Goal: Task Accomplishment & Management: Use online tool/utility

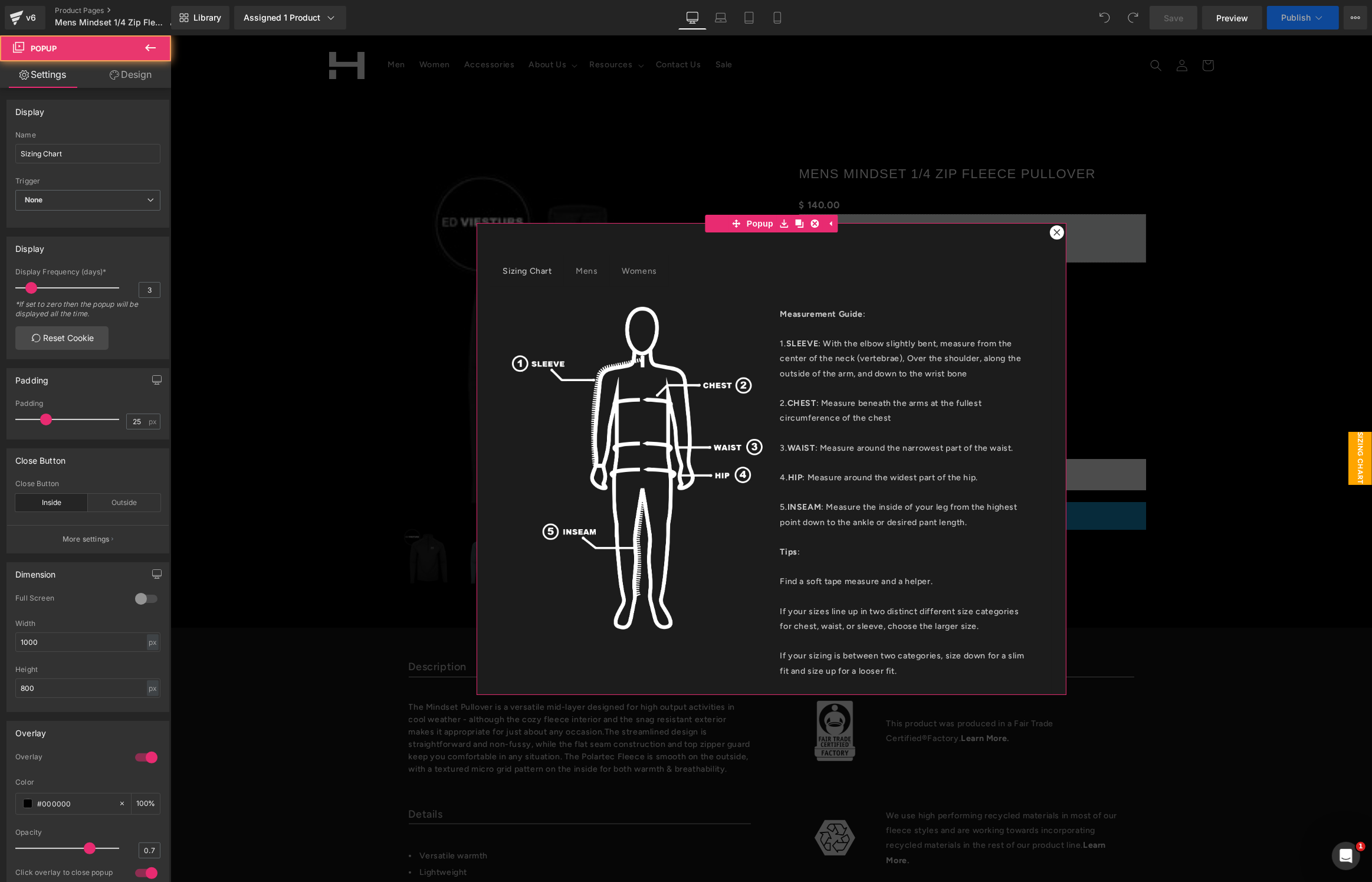
click at [1053, 236] on icon at bounding box center [1057, 232] width 7 height 7
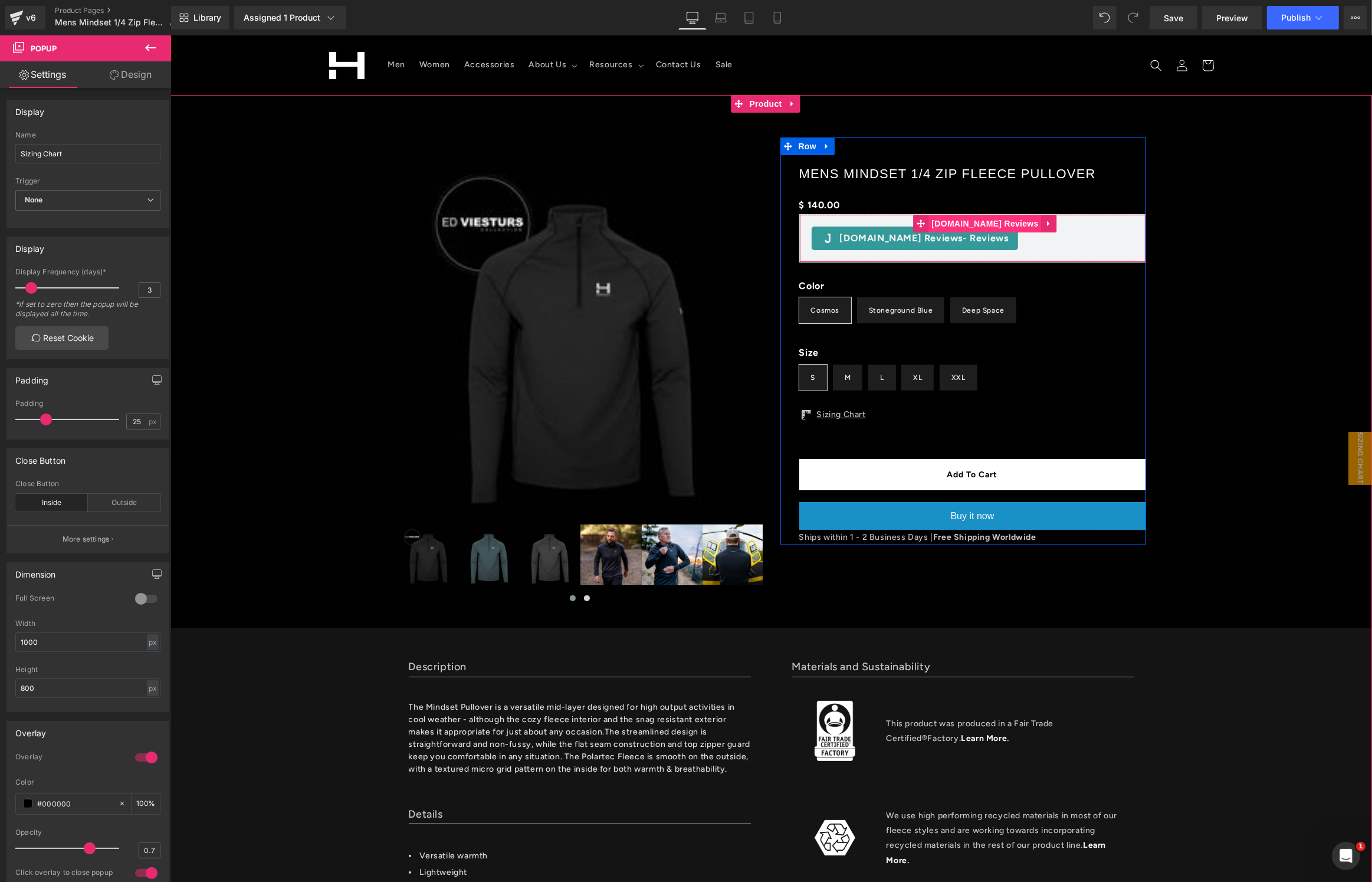
click at [973, 227] on span "[DOMAIN_NAME] Reviews" at bounding box center [985, 224] width 113 height 18
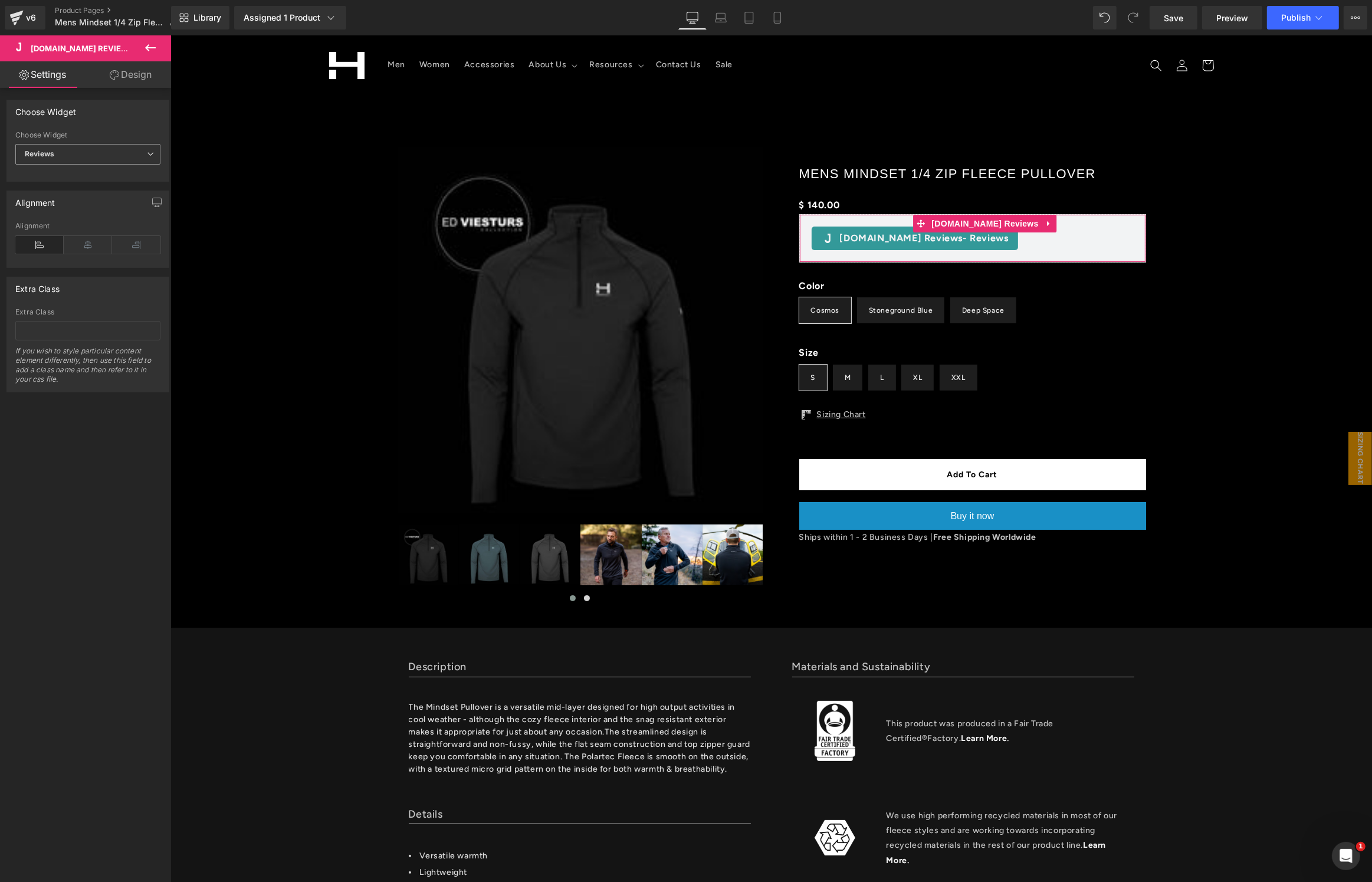
click at [107, 153] on span "Reviews" at bounding box center [88, 153] width 145 height 21
click at [93, 194] on li "Star Badge" at bounding box center [85, 193] width 140 height 18
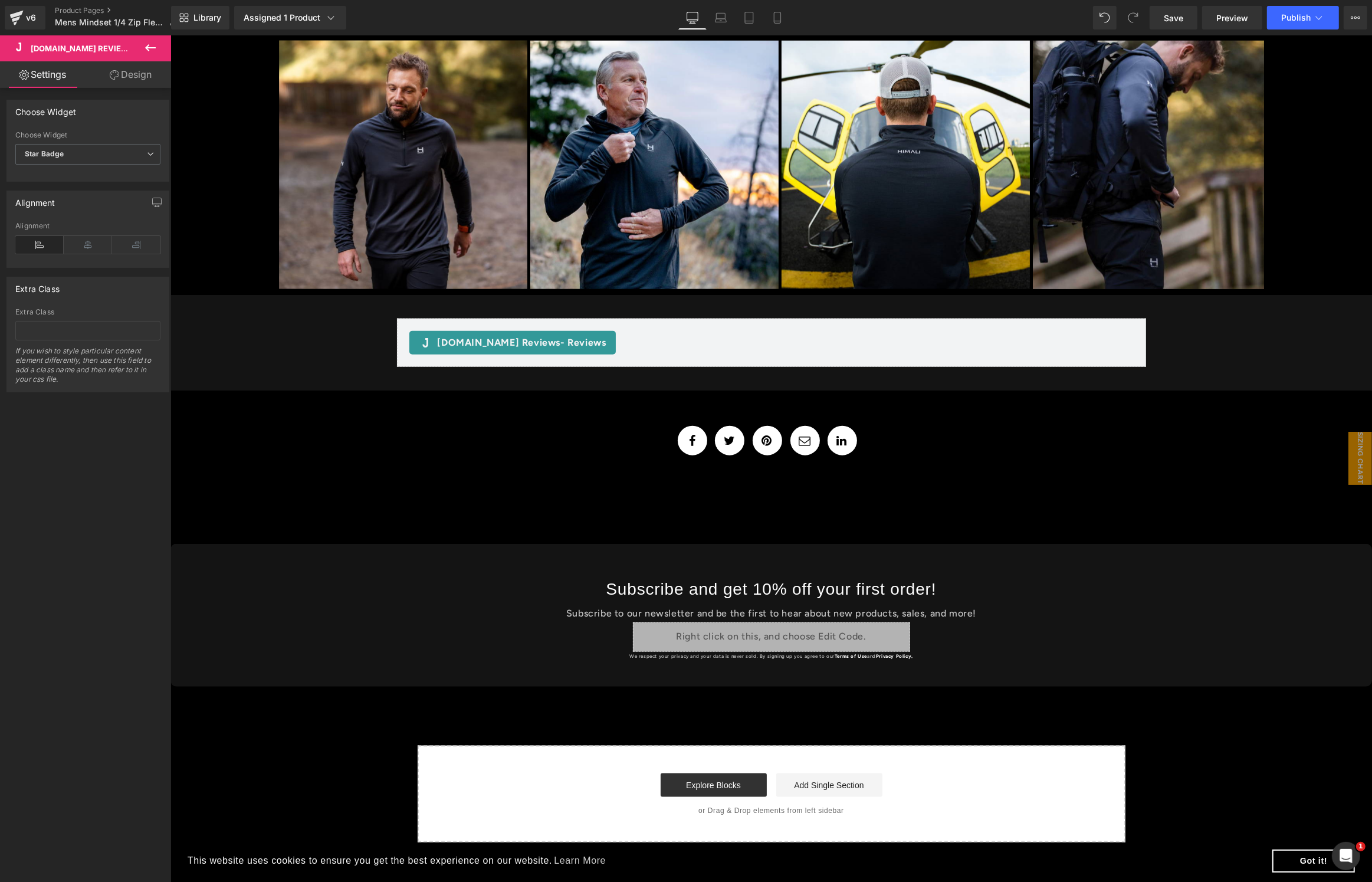
scroll to position [1591, 0]
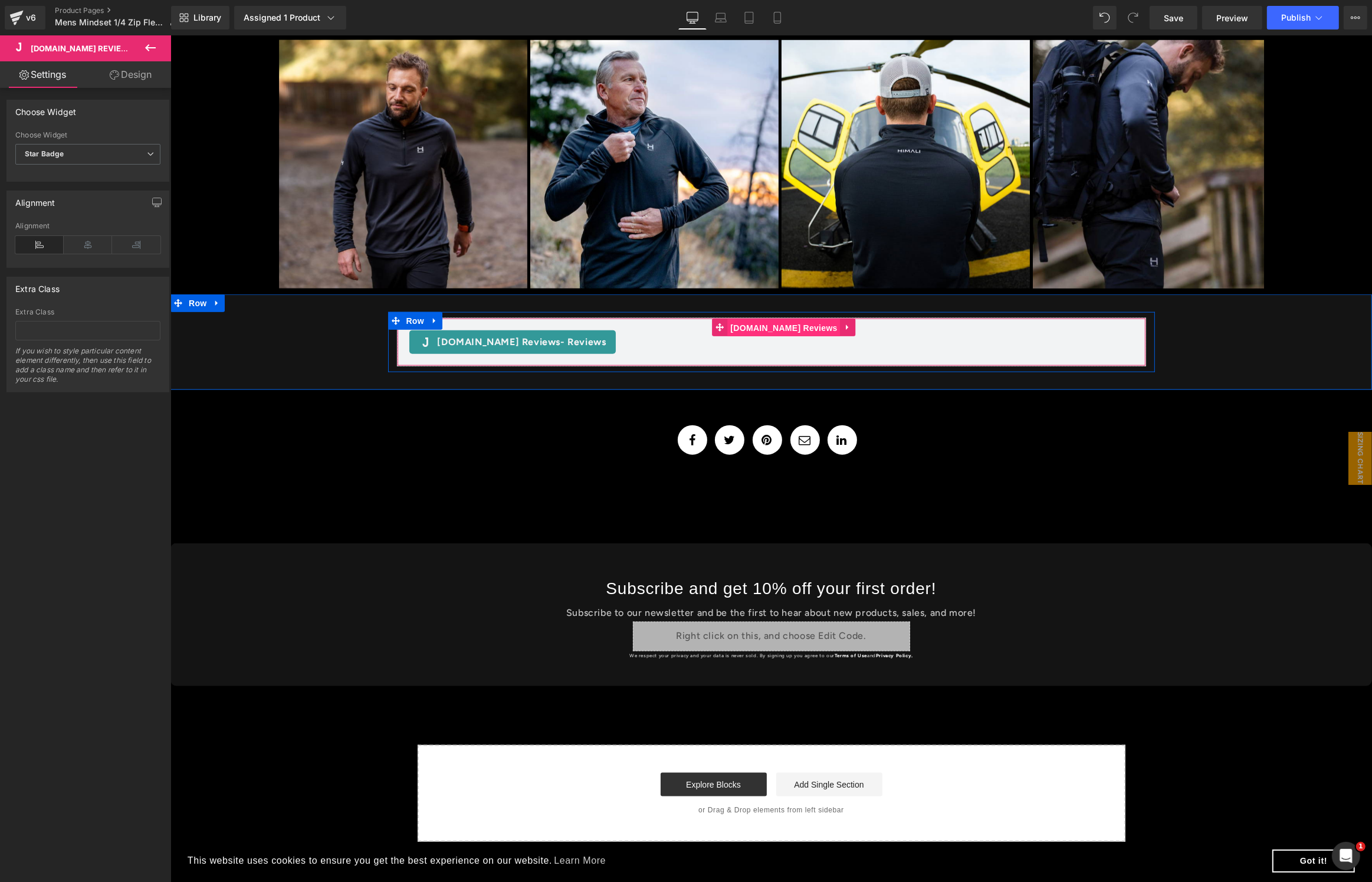
click at [782, 326] on span "[DOMAIN_NAME] Reviews" at bounding box center [783, 328] width 113 height 18
drag, startPoint x: 1348, startPoint y: 20, endPoint x: 1336, endPoint y: 19, distance: 12.0
click at [1346, 19] on button "View Live Page View with current Template Save Template to Library Schedule Pub…" at bounding box center [1356, 18] width 23 height 23
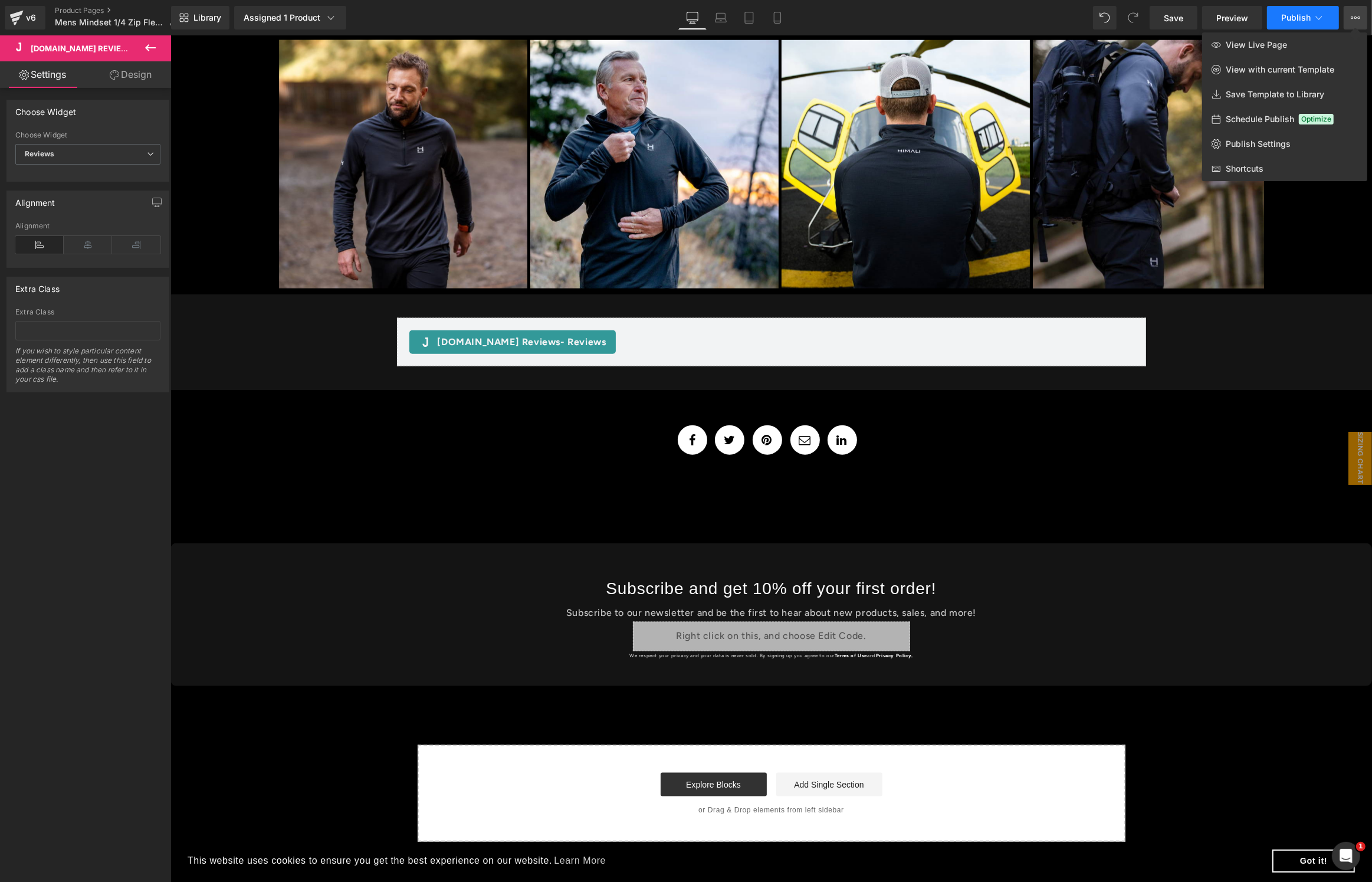
click at [1311, 18] on button "Publish" at bounding box center [1303, 18] width 72 height 23
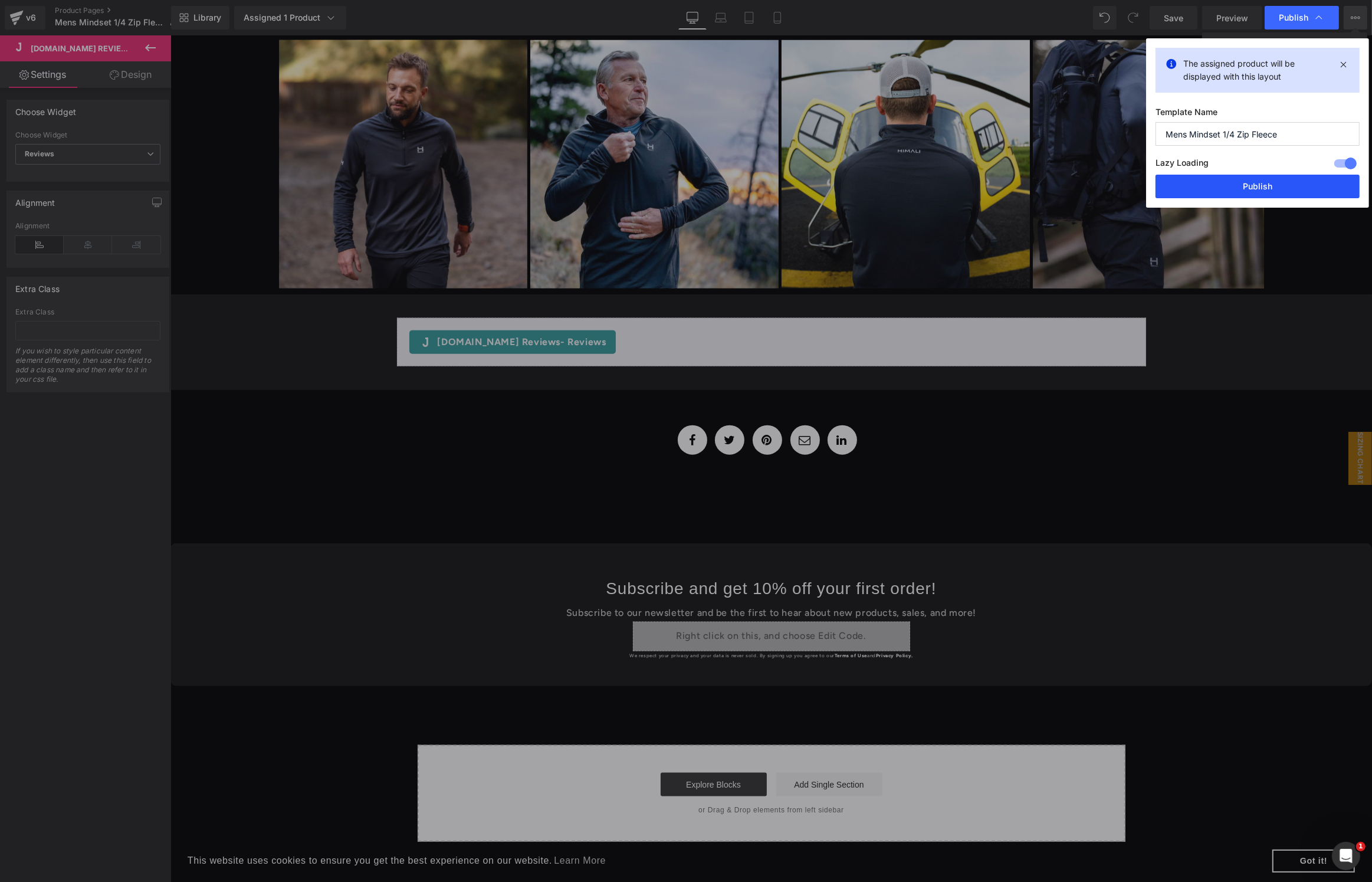
click at [1229, 181] on button "Publish" at bounding box center [1258, 186] width 204 height 23
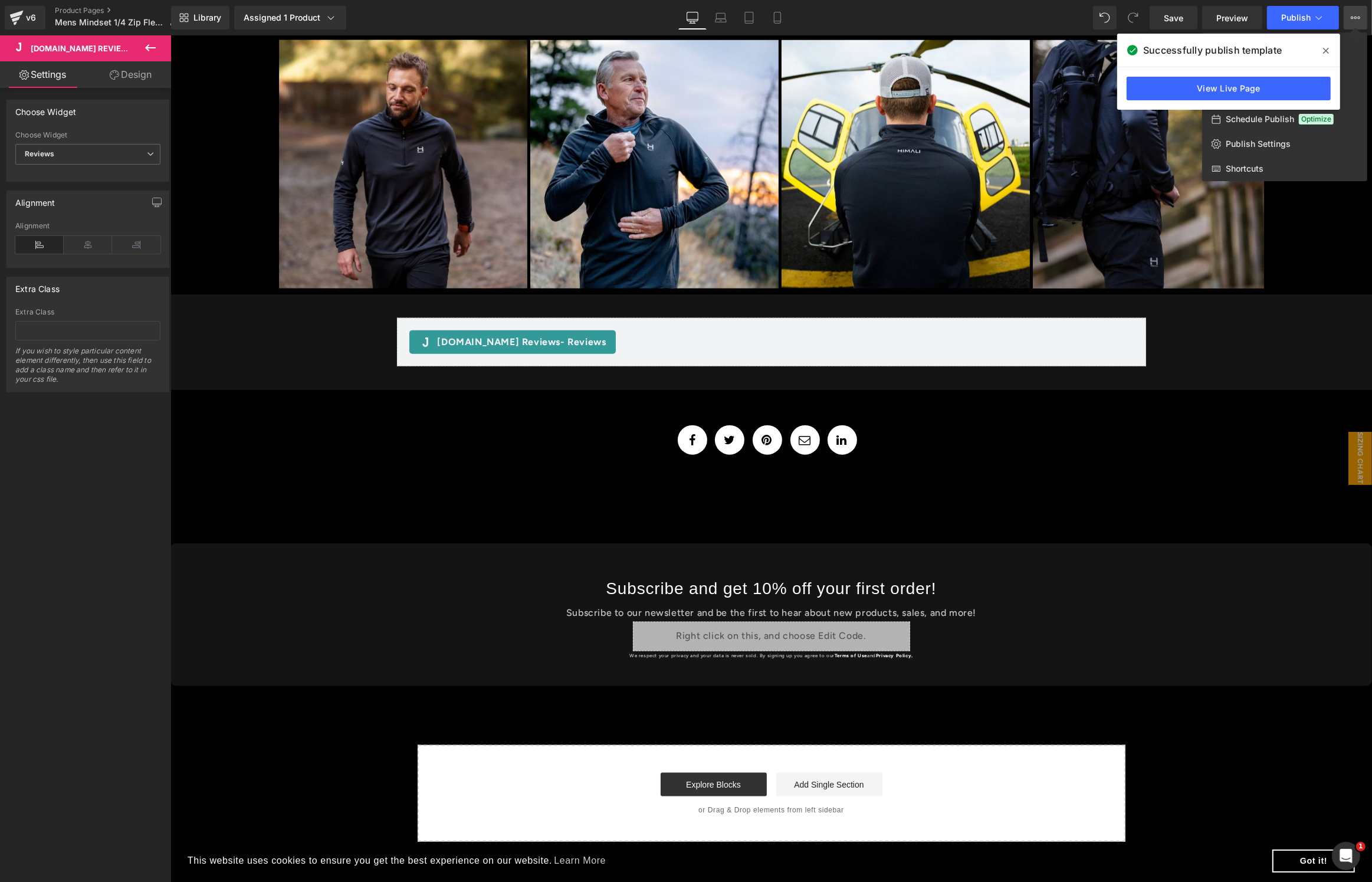
drag, startPoint x: 1324, startPoint y: 48, endPoint x: 1198, endPoint y: 46, distance: 126.0
click at [1324, 48] on icon at bounding box center [1326, 51] width 6 height 9
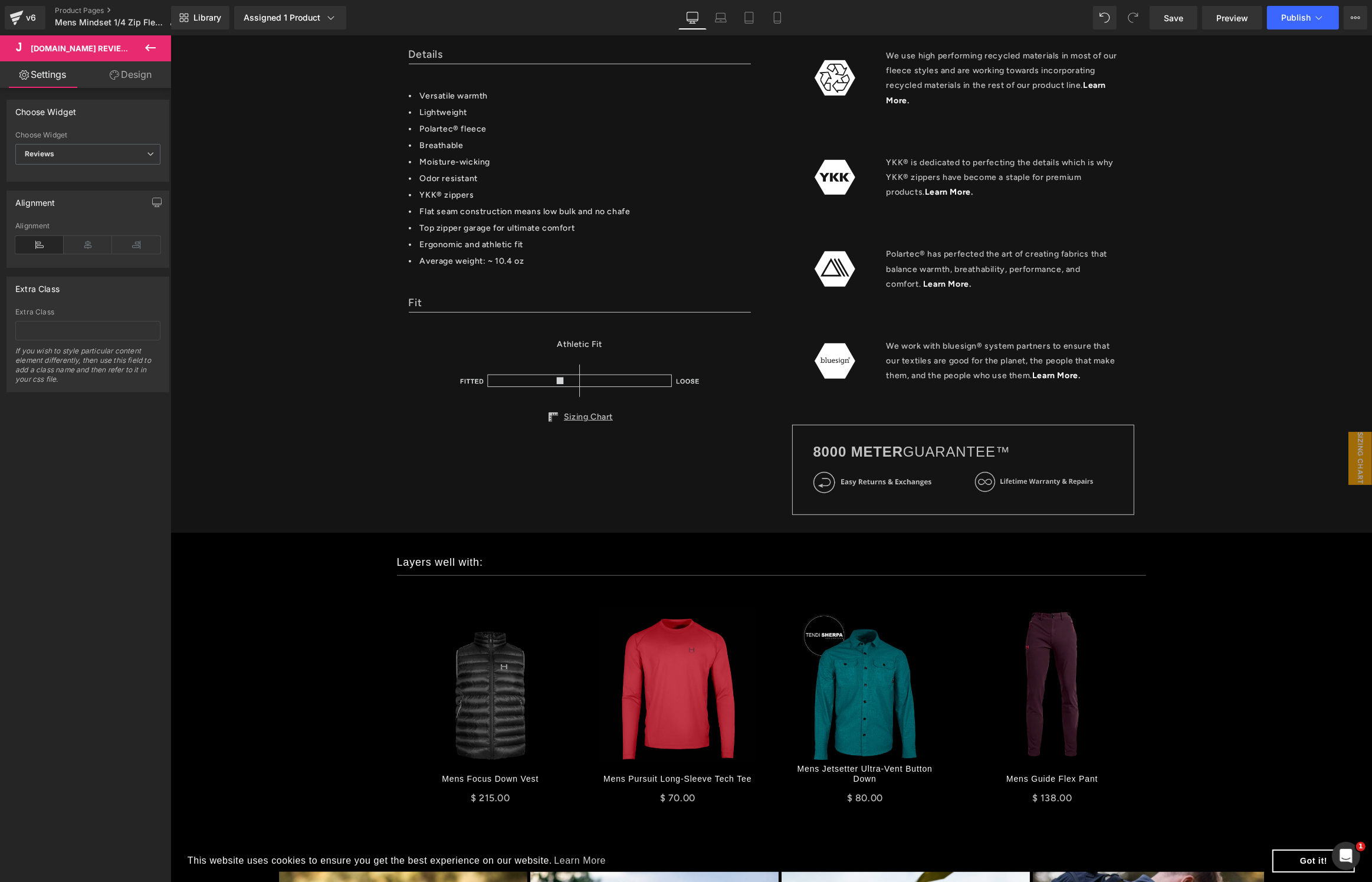
scroll to position [0, 0]
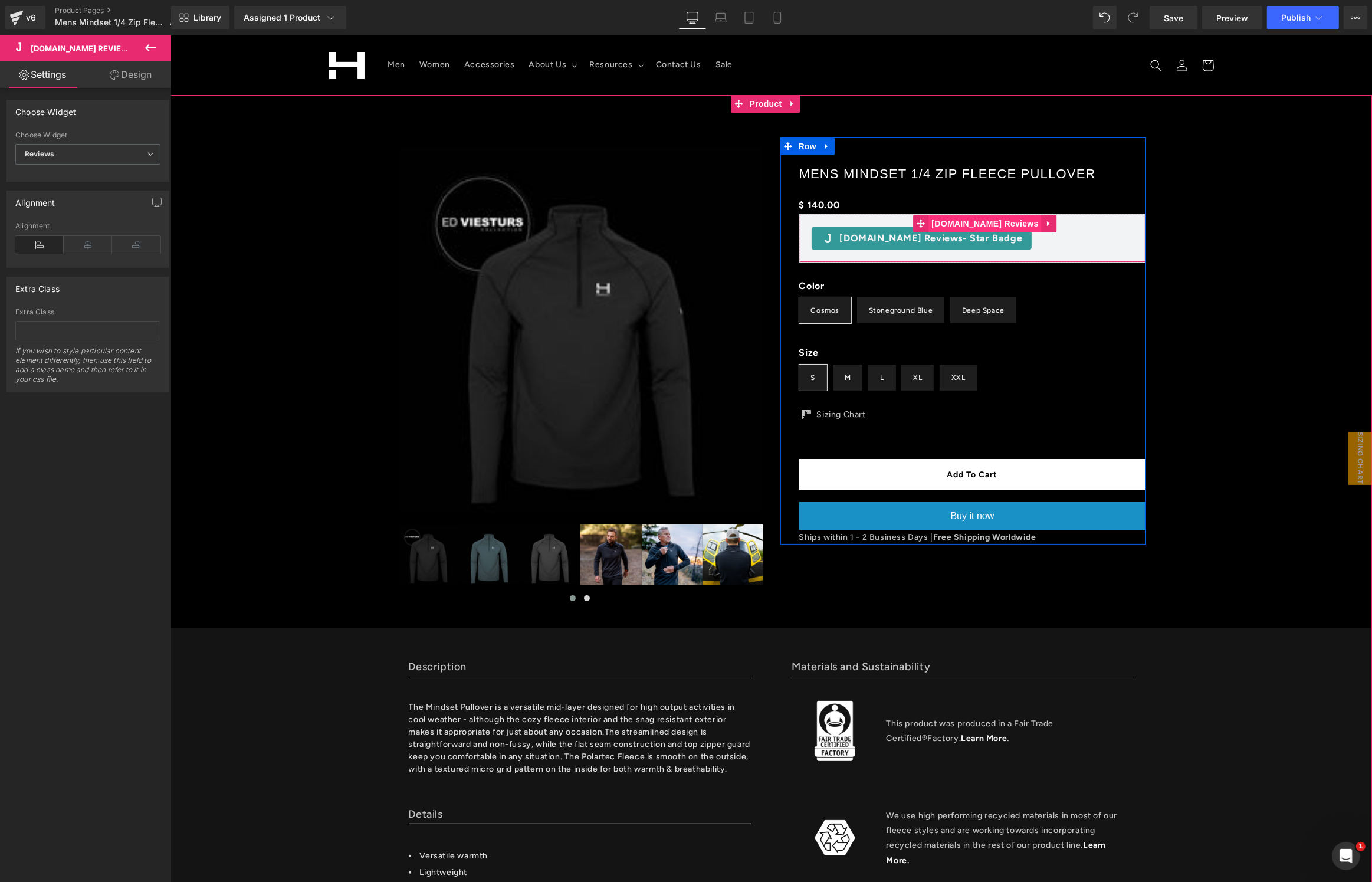
click at [984, 226] on span "[DOMAIN_NAME] Reviews" at bounding box center [985, 224] width 113 height 18
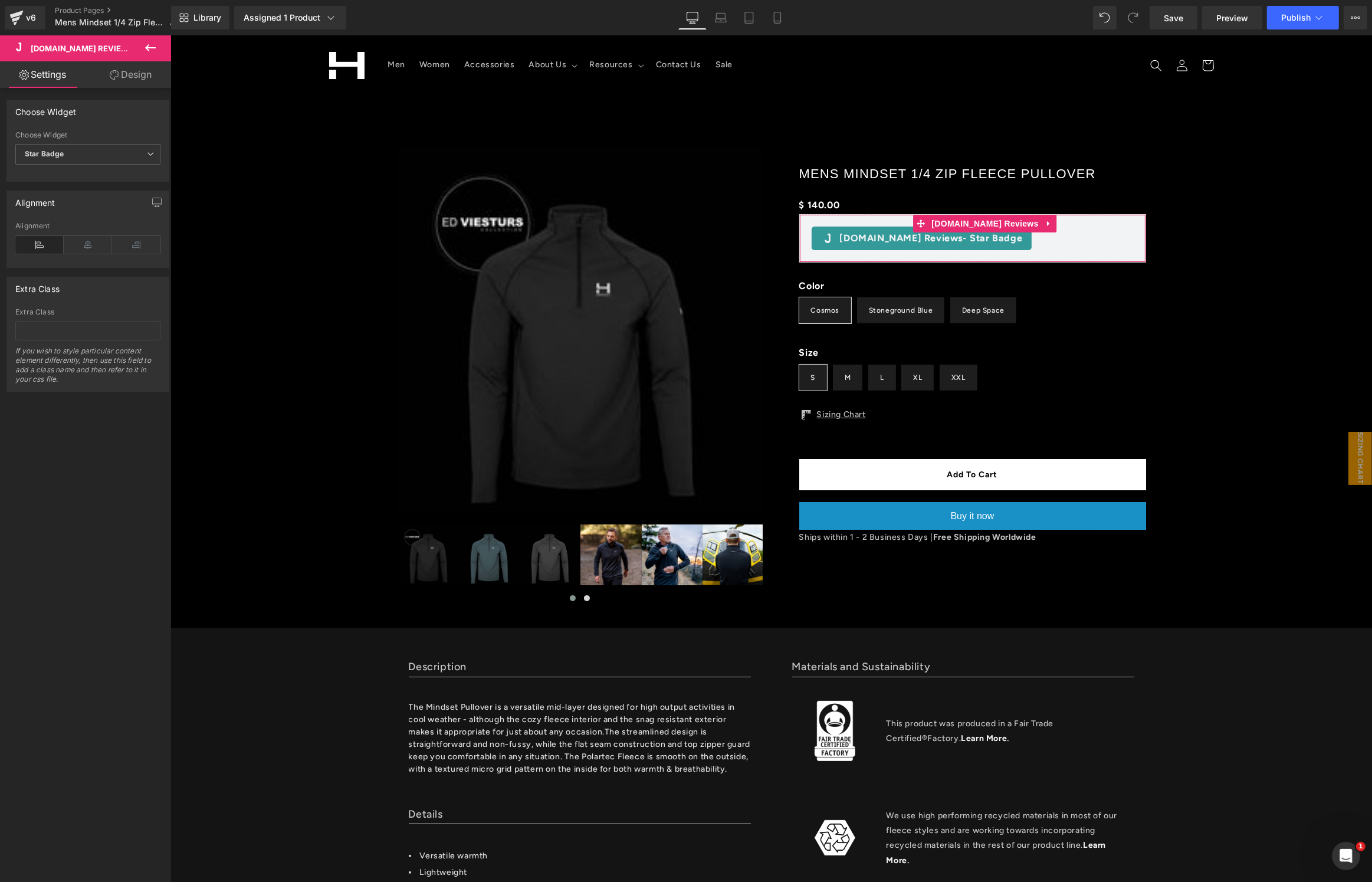
click at [125, 74] on link "Design" at bounding box center [130, 74] width 86 height 26
click at [98, 113] on div "Visibility (All)" at bounding box center [88, 111] width 162 height 23
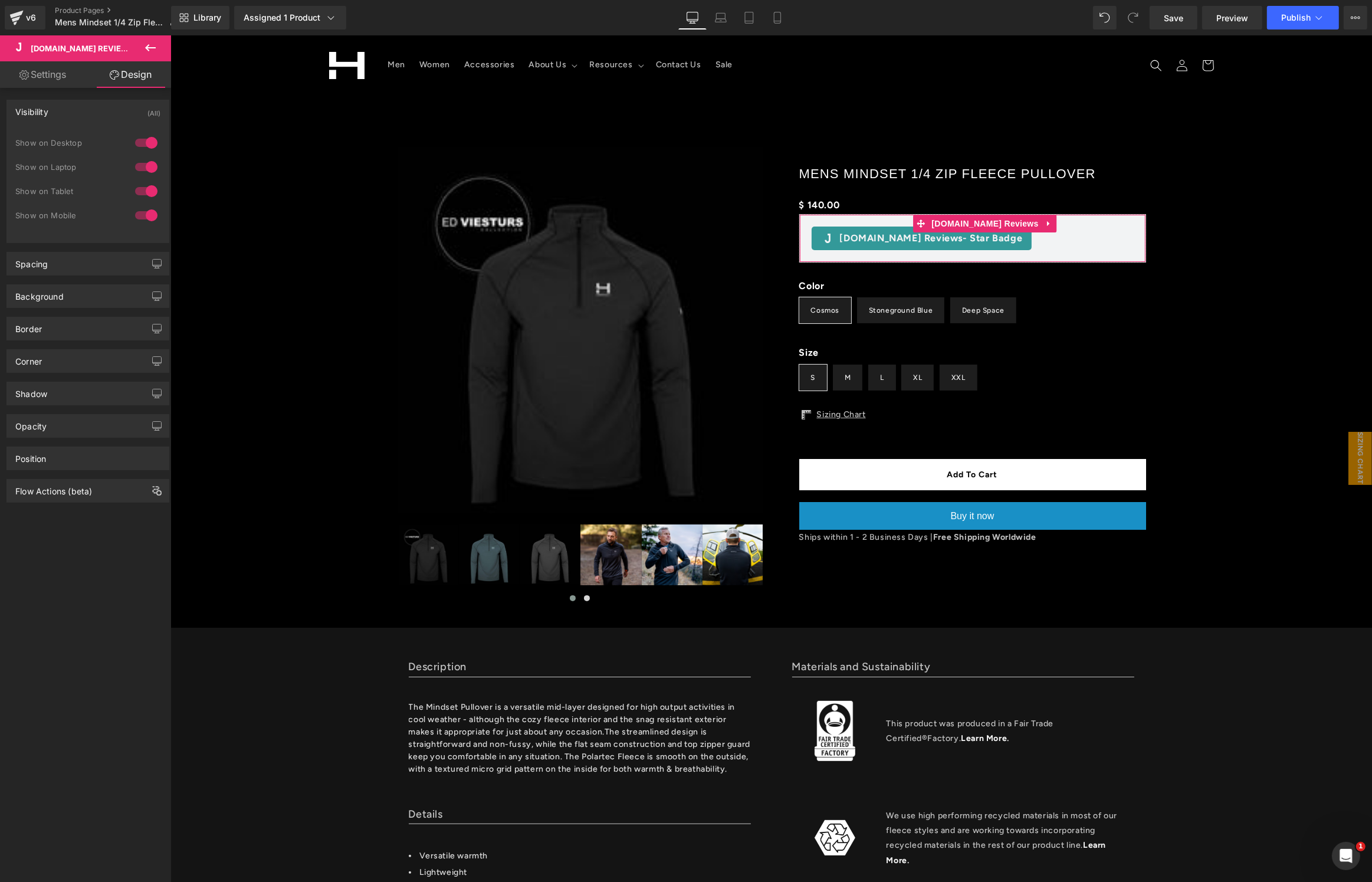
click at [56, 76] on link "Settings" at bounding box center [42, 74] width 86 height 26
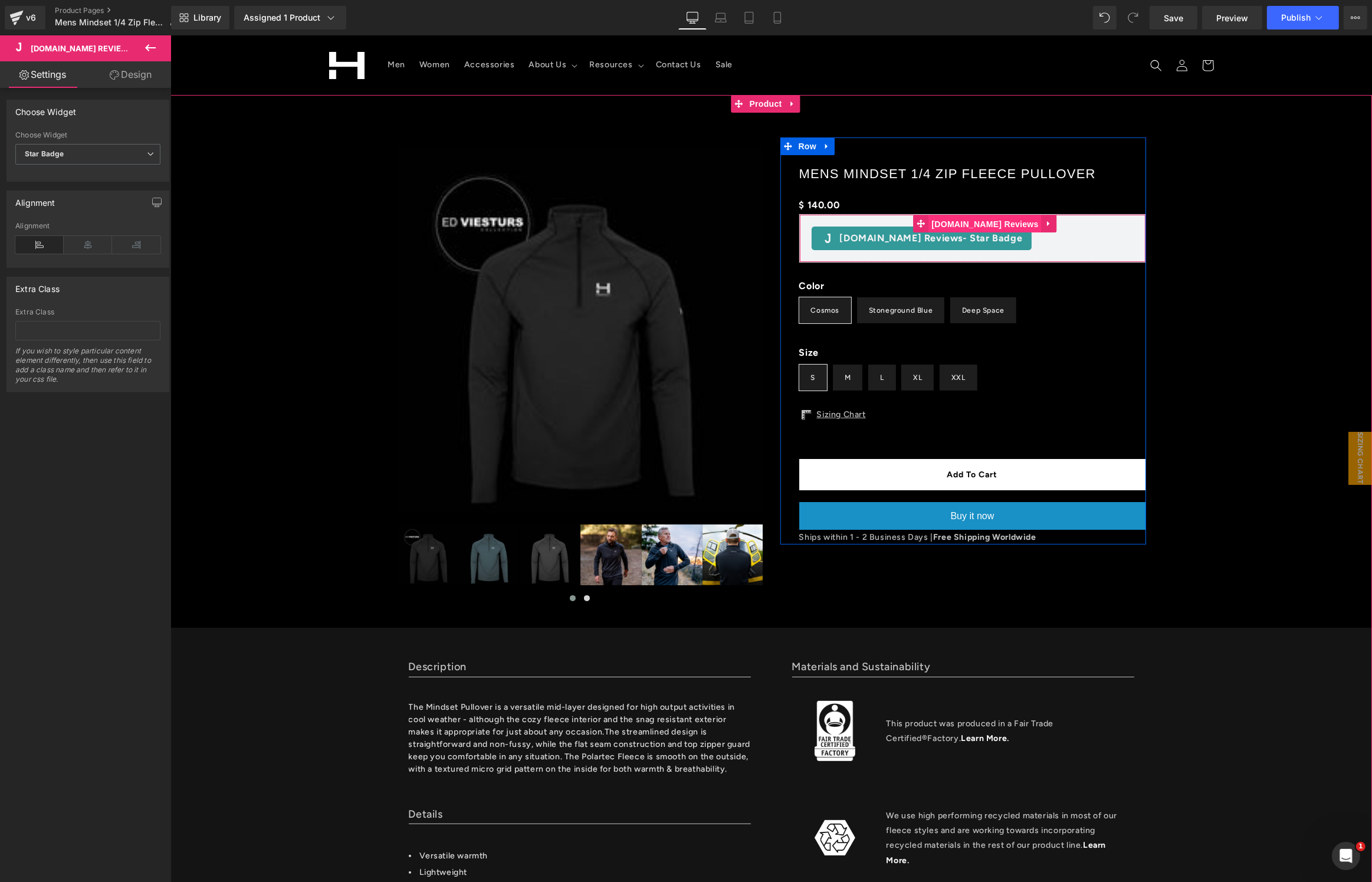
click at [969, 225] on span "[DOMAIN_NAME] Reviews" at bounding box center [985, 224] width 113 height 18
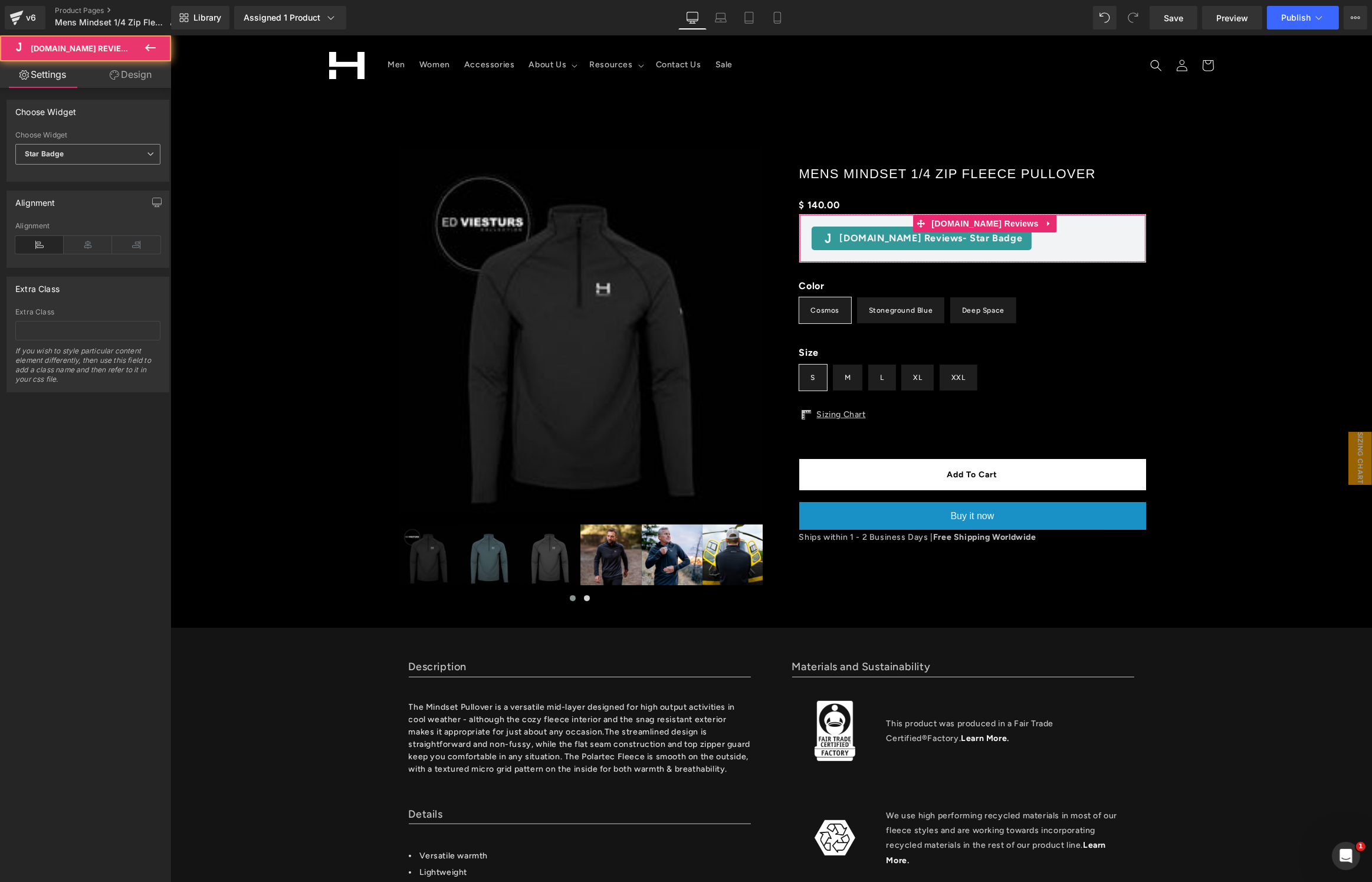
click at [74, 159] on span "Star Badge" at bounding box center [88, 153] width 145 height 21
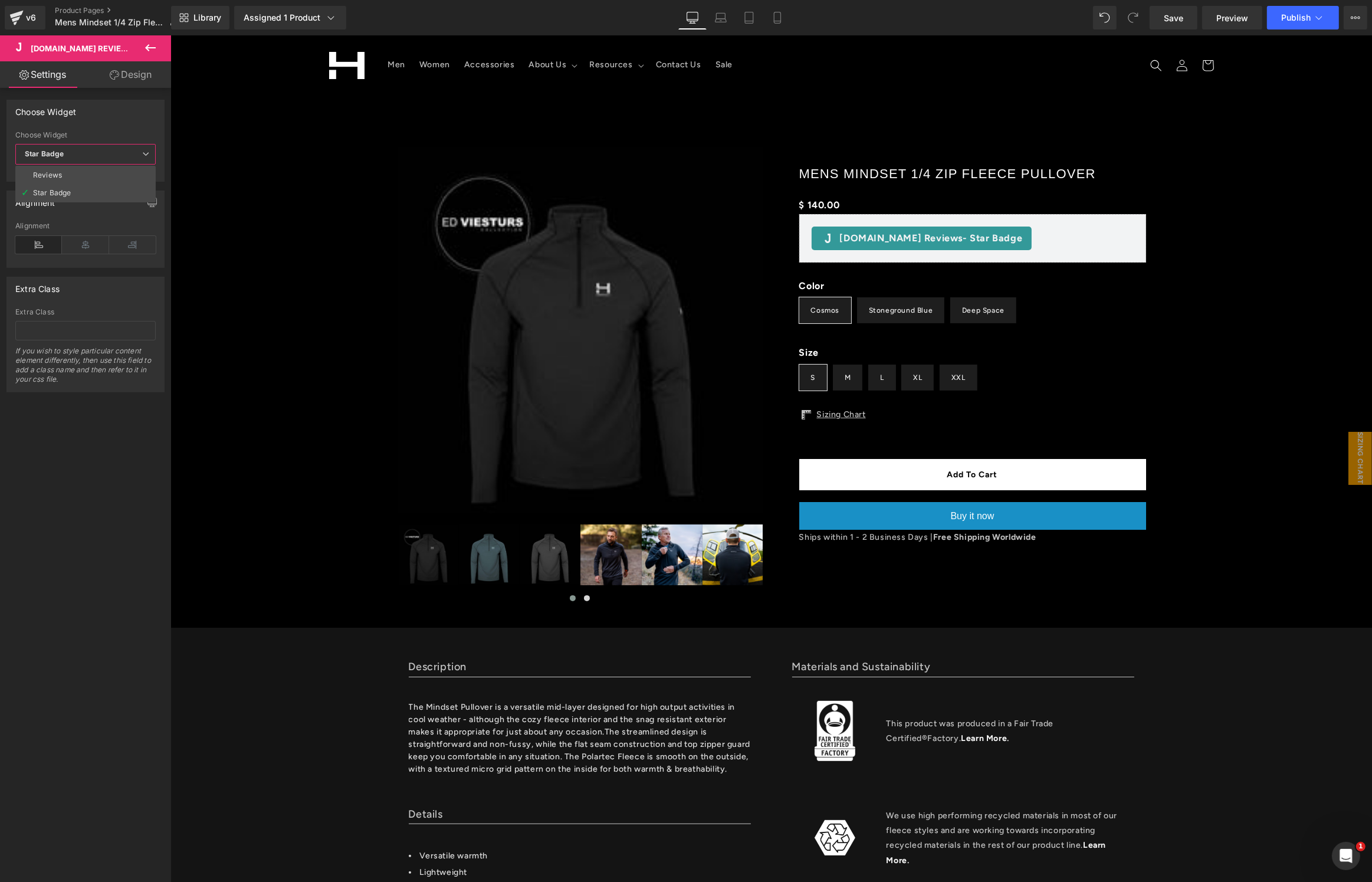
click at [1234, 23] on span "Preview" at bounding box center [1232, 18] width 32 height 13
